Goal: Task Accomplishment & Management: Manage account settings

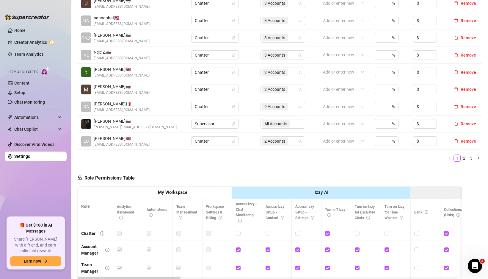
scroll to position [166, 0]
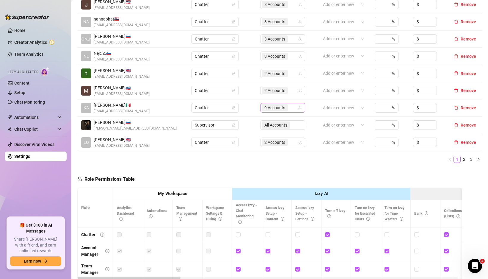
click at [291, 111] on div "9 Accounts" at bounding box center [280, 108] width 36 height 8
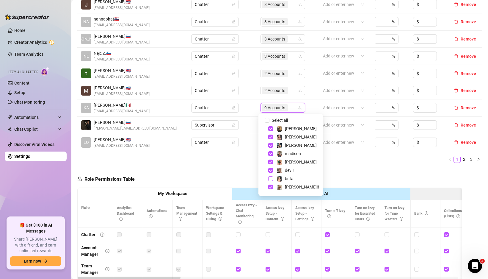
click at [271, 178] on span "Select tree node" at bounding box center [270, 178] width 5 height 5
checkbox input "true"
click at [321, 168] on div "Role Permissions Table Role My Workspace Izzy AI OnlyFans Side Menu OnlyFans Ch…" at bounding box center [269, 253] width 385 height 171
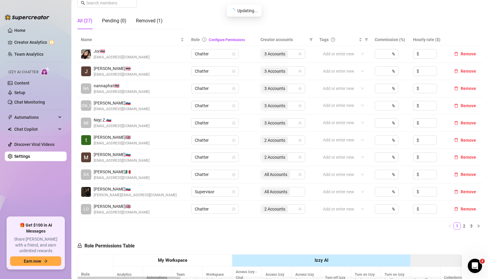
scroll to position [0, 0]
